Goal: Task Accomplishment & Management: Use online tool/utility

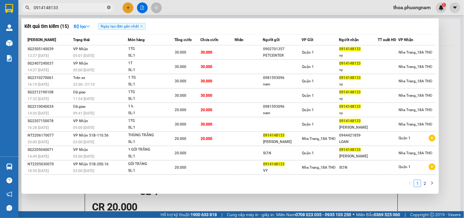
click at [108, 6] on icon "close-circle" at bounding box center [109, 8] width 4 height 4
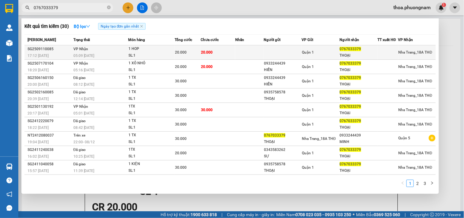
type input "0767033379"
click at [230, 51] on td "20.000" at bounding box center [218, 52] width 34 height 14
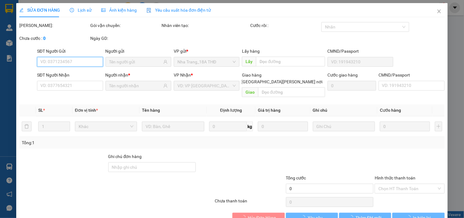
type input "0767033379"
type input "THOẠI"
type input "20.000"
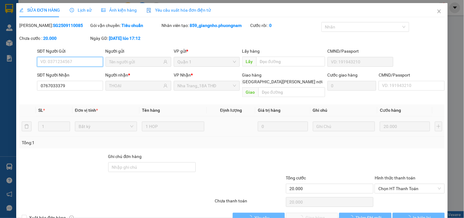
scroll to position [10, 0]
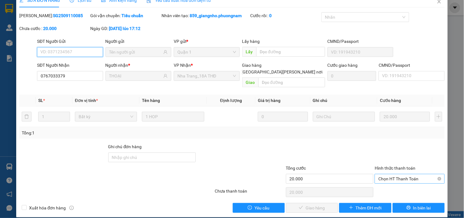
click at [391, 174] on span "Chọn HT Thanh Toán" at bounding box center [409, 178] width 62 height 9
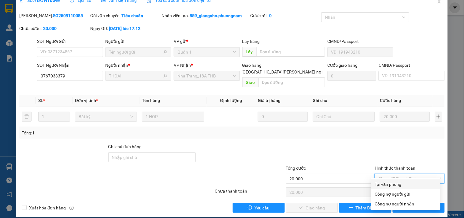
click at [391, 188] on div "Tại văn phòng" at bounding box center [405, 184] width 69 height 10
type input "0"
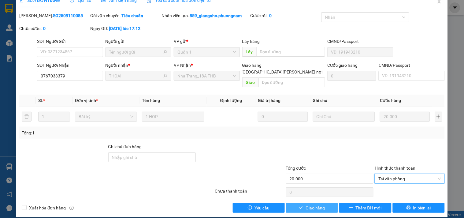
click at [324, 203] on button "Giao hàng" at bounding box center [312, 208] width 52 height 10
